Goal: Task Accomplishment & Management: Use online tool/utility

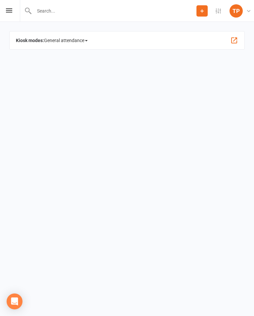
click at [8, 12] on icon at bounding box center [9, 10] width 6 height 4
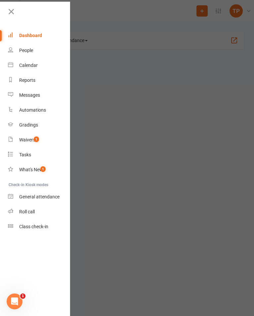
click at [36, 66] on div "Calendar" at bounding box center [28, 65] width 19 height 5
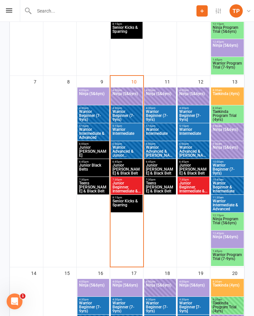
scroll to position [243, 0]
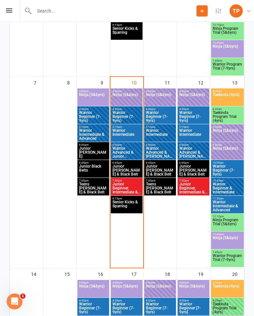
click at [132, 184] on span "Junior Beginner, Intermediate & Advanced" at bounding box center [126, 188] width 29 height 12
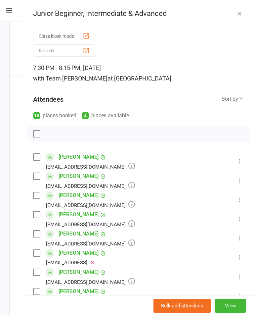
click at [11, 12] on icon at bounding box center [9, 10] width 6 height 4
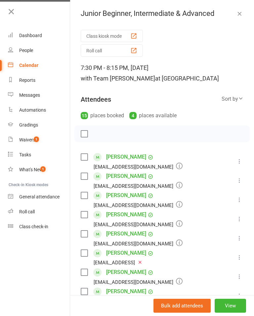
click at [38, 68] on link "Calendar" at bounding box center [39, 65] width 63 height 15
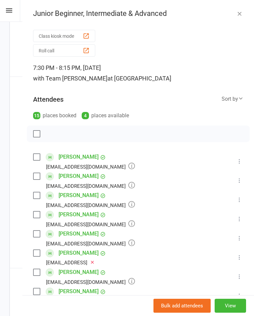
click at [242, 15] on icon "button" at bounding box center [240, 13] width 7 height 7
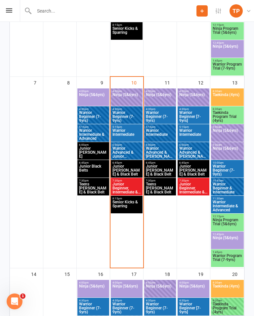
click at [128, 167] on span "Junior [PERSON_NAME] & Black Belt" at bounding box center [126, 170] width 29 height 12
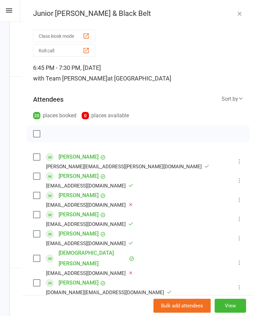
click at [90, 53] on button "Roll call" at bounding box center [64, 50] width 62 height 12
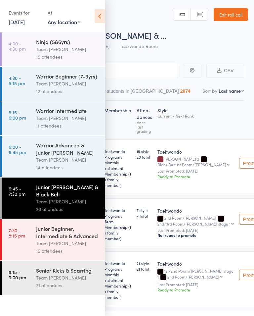
click at [102, 16] on icon at bounding box center [100, 16] width 10 height 14
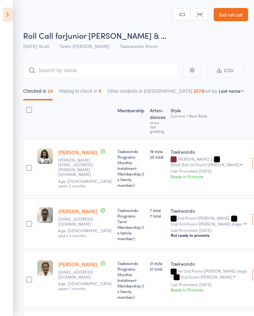
click at [233, 93] on select "First name Last name Birthday today? Behind on payments? Check in time Next pay…" at bounding box center [232, 90] width 26 height 7
select select "10"
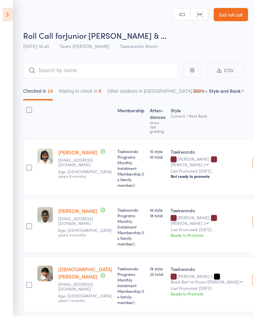
click at [87, 91] on button "Waiting to check in 6" at bounding box center [80, 92] width 43 height 15
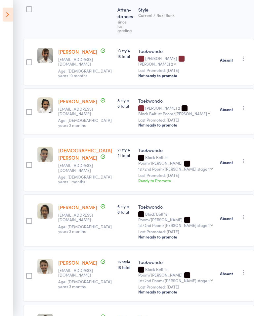
scroll to position [132, 0]
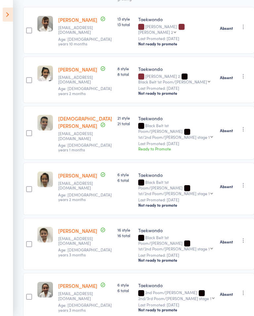
click at [240, 237] on icon "button" at bounding box center [243, 240] width 7 height 7
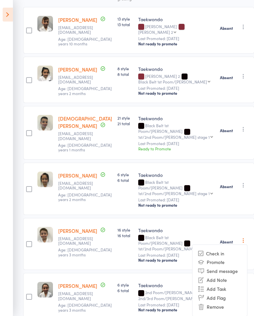
click at [225, 249] on li "Check in" at bounding box center [220, 253] width 55 height 8
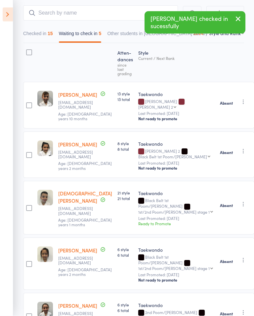
scroll to position [58, 0]
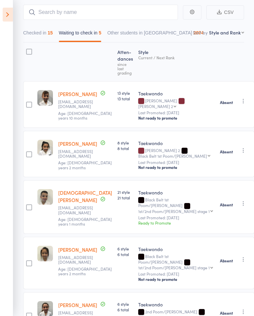
click at [8, 15] on icon at bounding box center [8, 15] width 10 height 14
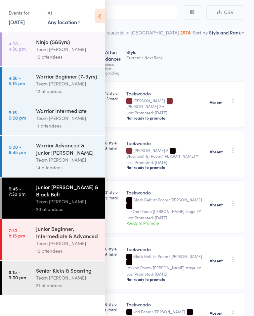
click at [67, 239] on div "Junior Beginner, Intermediate & Advanced" at bounding box center [67, 232] width 63 height 15
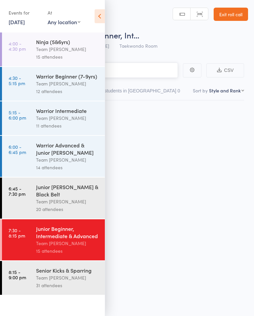
scroll to position [0, 0]
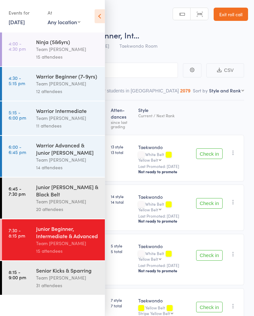
click at [96, 15] on icon at bounding box center [100, 16] width 10 height 14
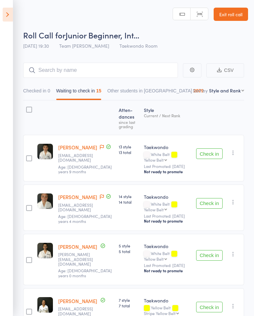
scroll to position [0, 0]
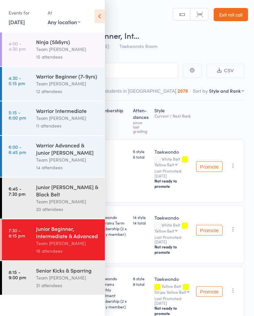
click at [101, 13] on icon at bounding box center [100, 16] width 10 height 14
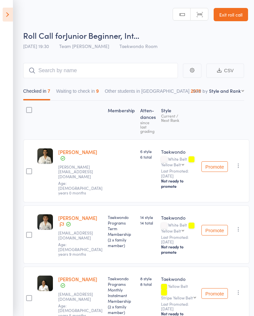
click at [77, 85] on button "Waiting to check in 9" at bounding box center [77, 92] width 43 height 15
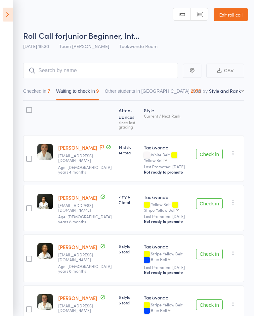
click at [230, 157] on button "button" at bounding box center [234, 153] width 8 height 8
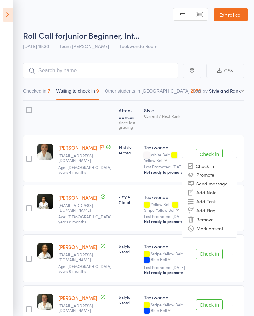
click at [216, 230] on li "Mark absent" at bounding box center [210, 228] width 55 height 9
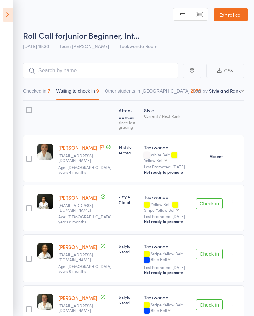
click at [208, 209] on button "Check in" at bounding box center [209, 203] width 26 height 11
click at [213, 252] on button "Check in" at bounding box center [209, 254] width 26 height 11
click at [213, 305] on button "Check in" at bounding box center [209, 304] width 26 height 11
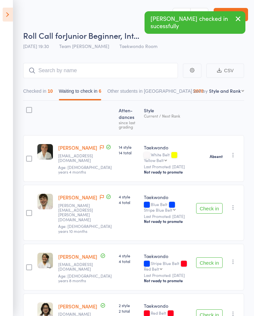
click at [230, 207] on button "button" at bounding box center [234, 207] width 8 height 8
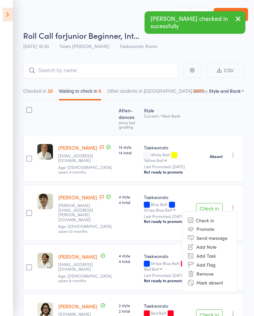
click at [215, 279] on li "Mark absent" at bounding box center [210, 282] width 55 height 9
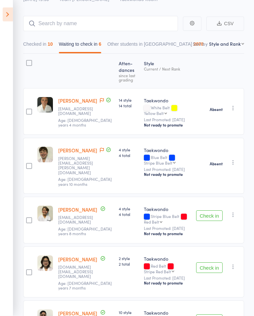
scroll to position [47, 0]
click at [215, 263] on button "Check in" at bounding box center [209, 268] width 26 height 11
click at [214, 211] on button "Check in" at bounding box center [209, 216] width 26 height 11
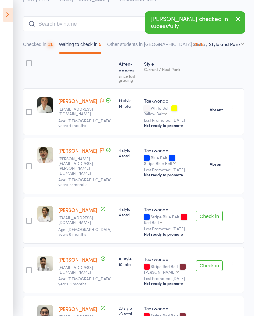
scroll to position [35, 0]
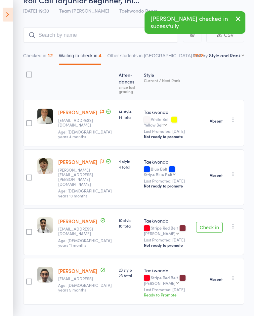
click at [237, 223] on icon "button" at bounding box center [233, 226] width 7 height 7
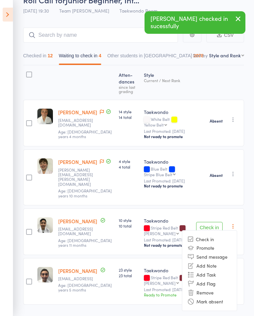
click at [212, 297] on li "Mark absent" at bounding box center [210, 301] width 55 height 9
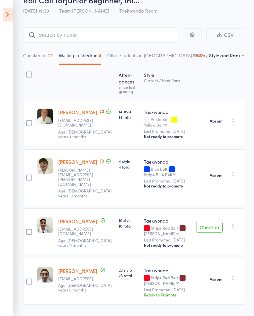
scroll to position [26, 0]
